Goal: Task Accomplishment & Management: Use online tool/utility

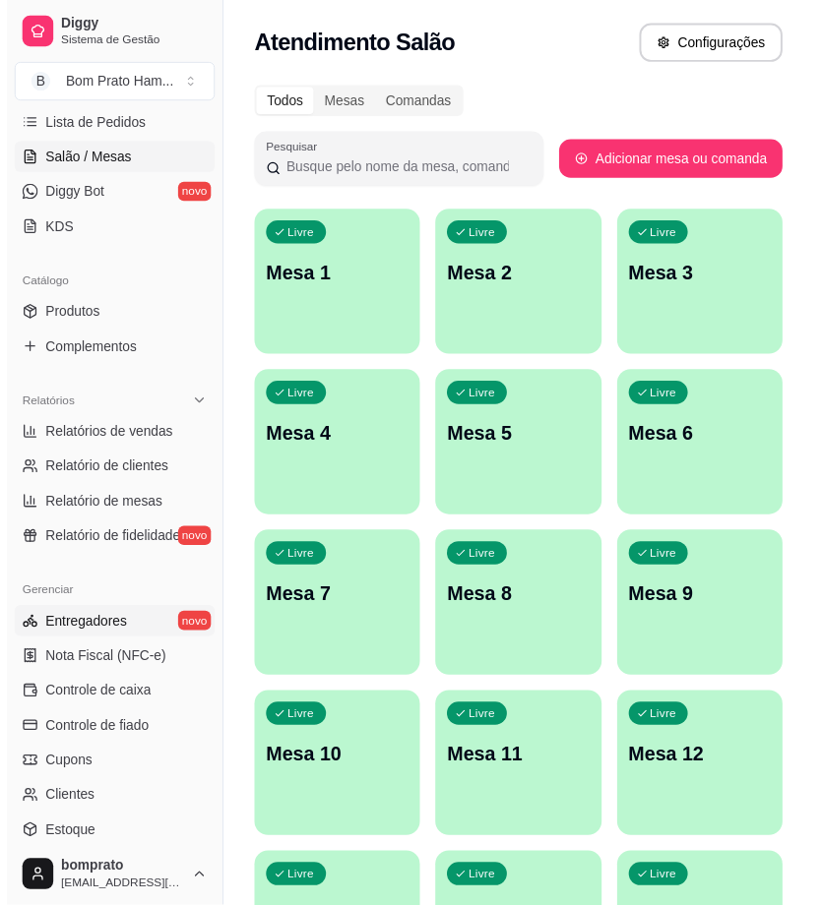
scroll to position [437, 0]
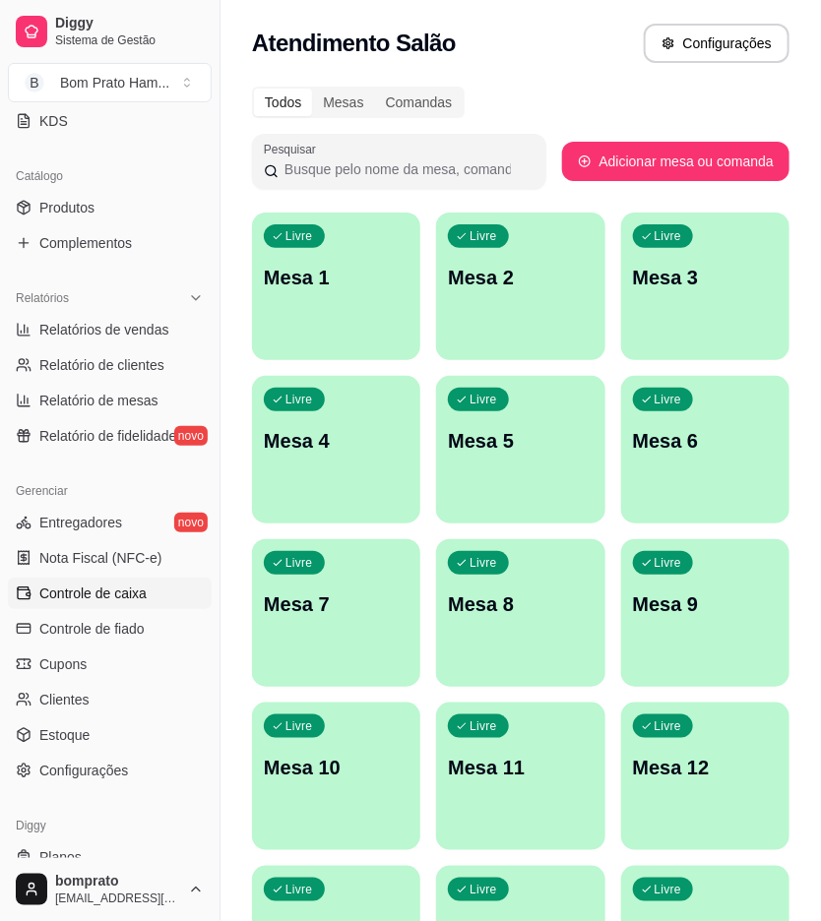
click at [133, 593] on span "Controle de caixa" at bounding box center [92, 594] width 107 height 20
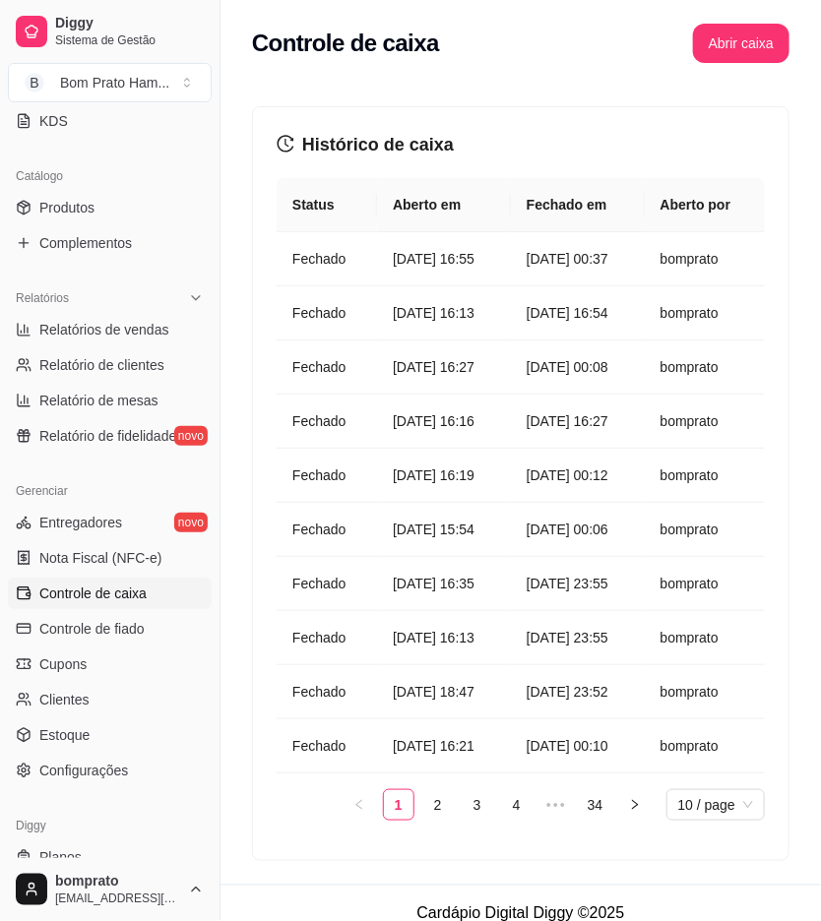
click at [716, 60] on button "Abrir caixa" at bounding box center [741, 43] width 96 height 39
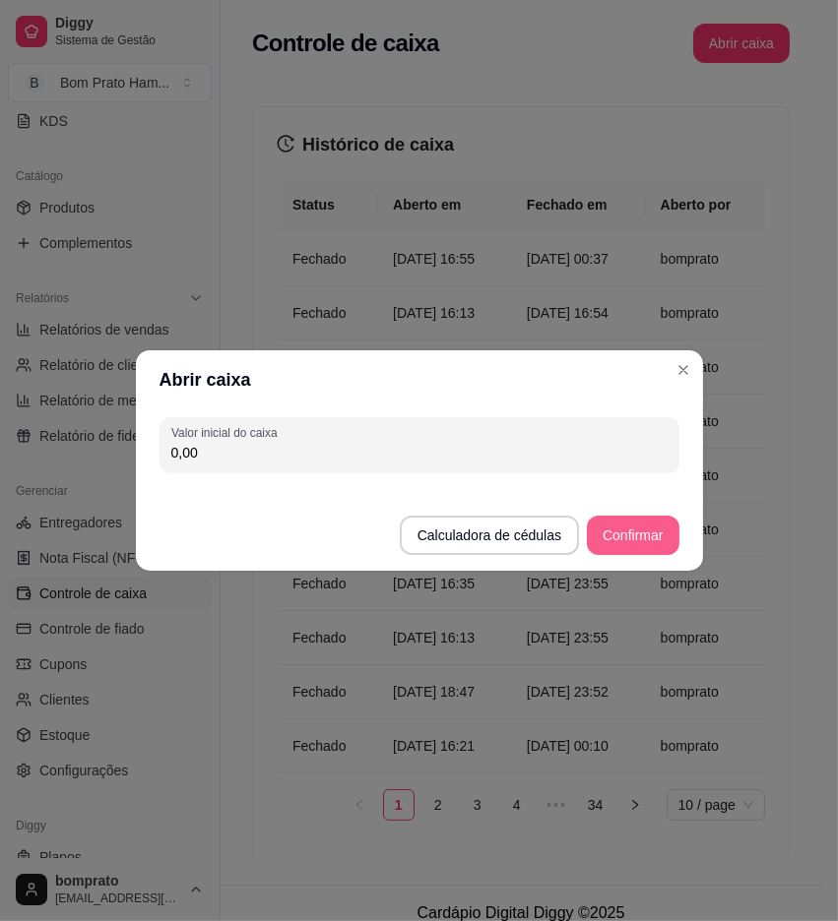
click at [617, 532] on button "Confirmar" at bounding box center [633, 535] width 92 height 39
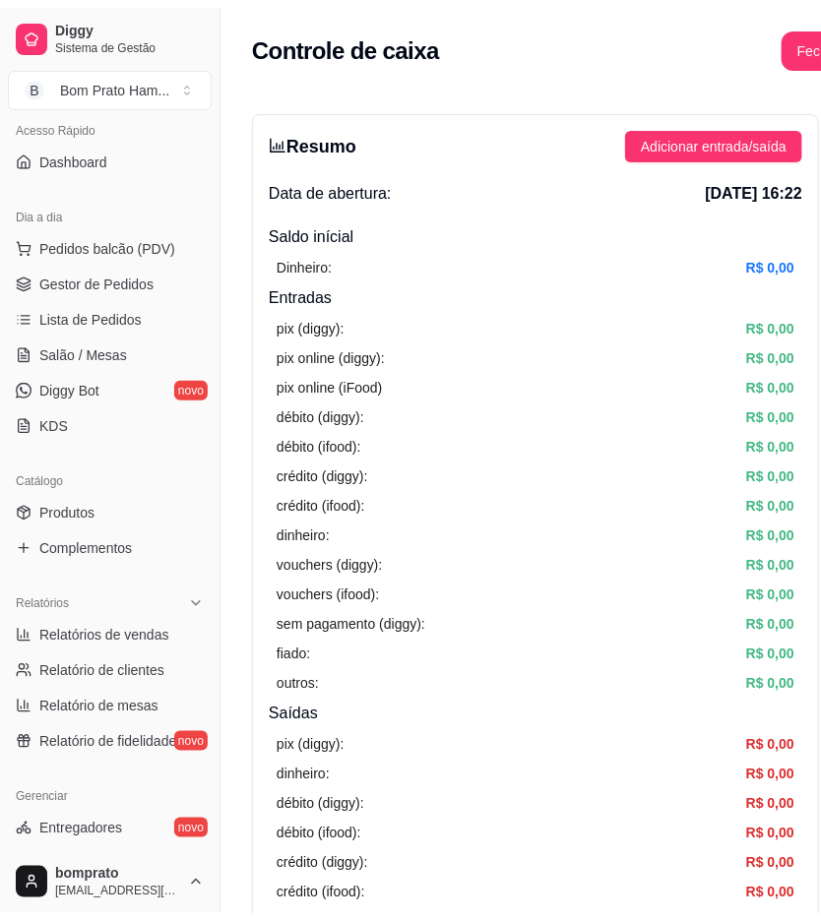
scroll to position [109, 0]
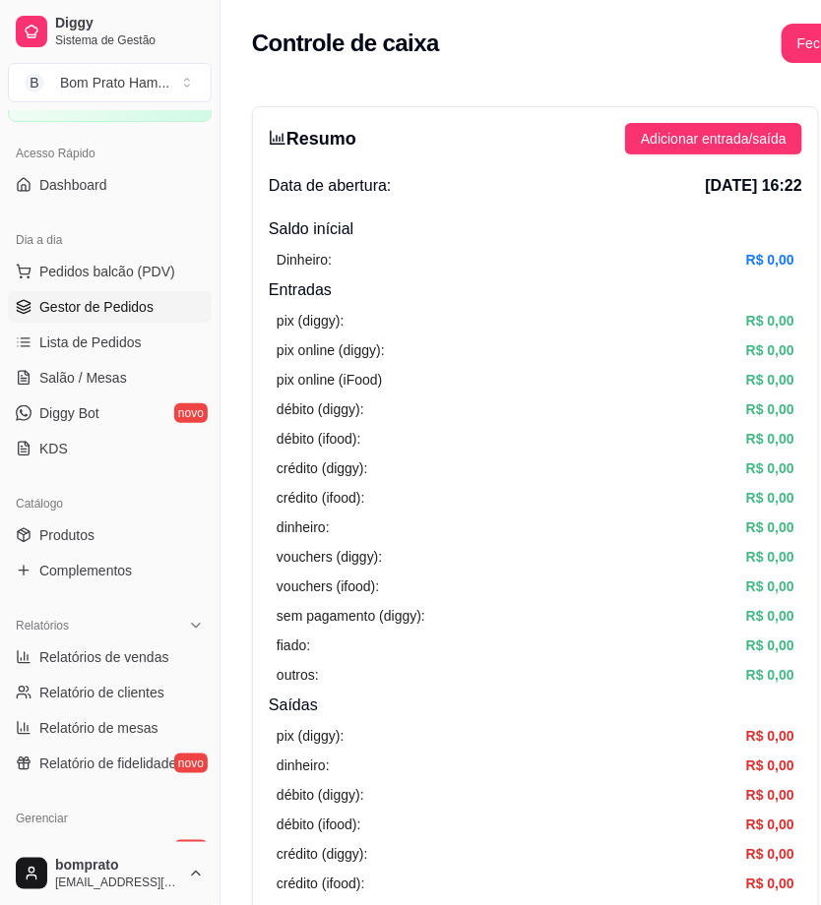
click at [118, 317] on link "Gestor de Pedidos" at bounding box center [110, 306] width 204 height 31
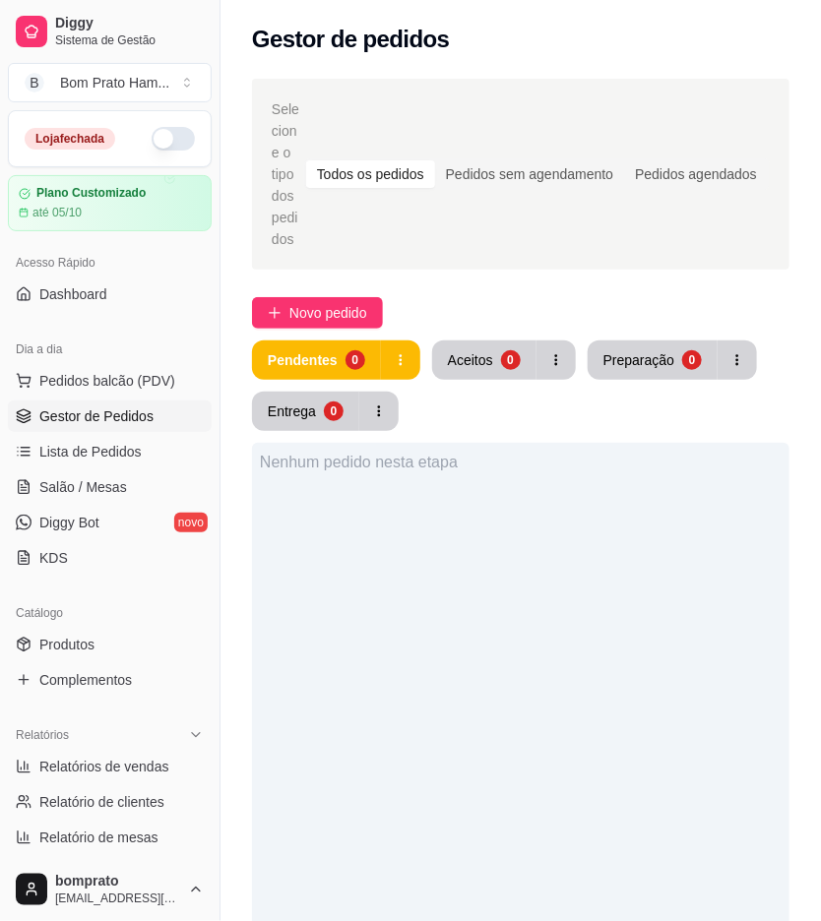
click at [165, 143] on button "button" at bounding box center [173, 139] width 43 height 24
